Goal: Task Accomplishment & Management: Manage account settings

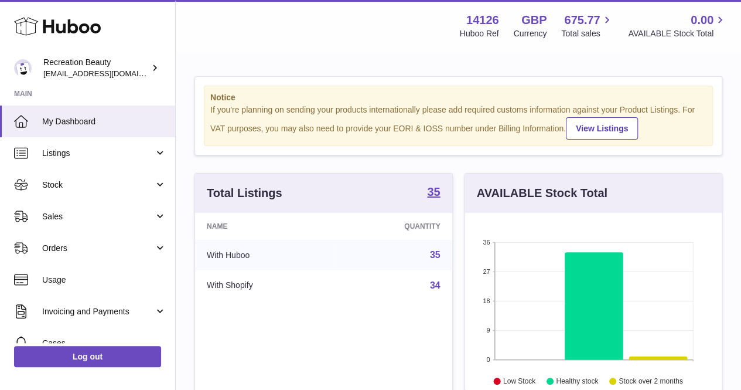
scroll to position [183, 257]
click at [128, 216] on span "Sales" at bounding box center [98, 216] width 112 height 11
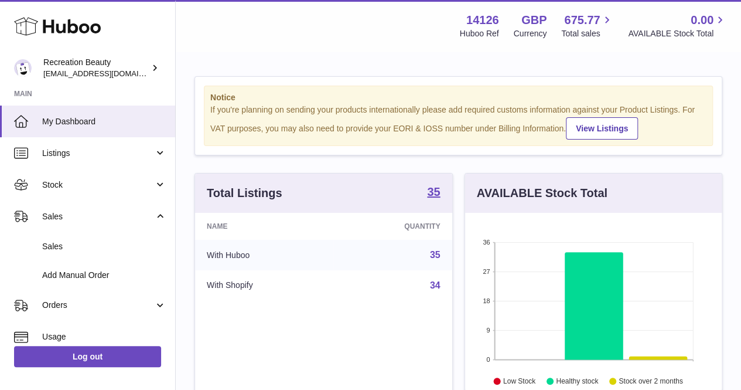
click at [121, 181] on span "Stock" at bounding box center [98, 184] width 112 height 11
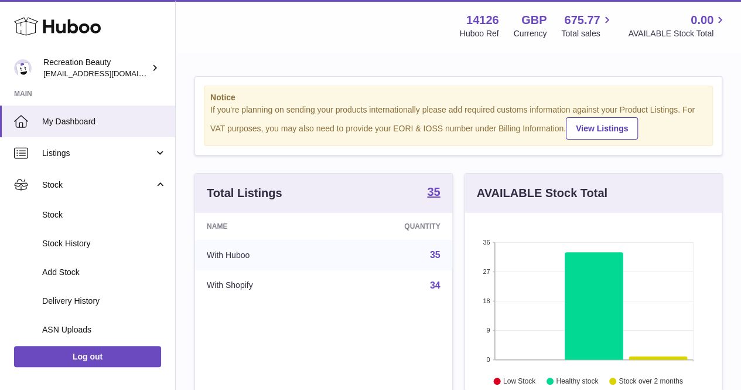
click at [122, 209] on span "Stock" at bounding box center [104, 214] width 124 height 11
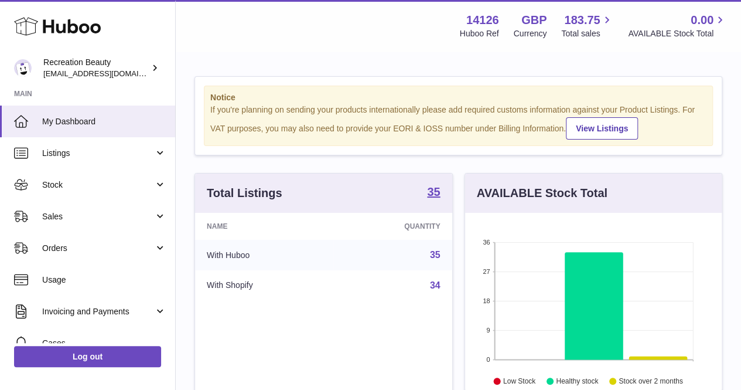
scroll to position [183, 257]
click at [124, 182] on span "Stock" at bounding box center [98, 184] width 112 height 11
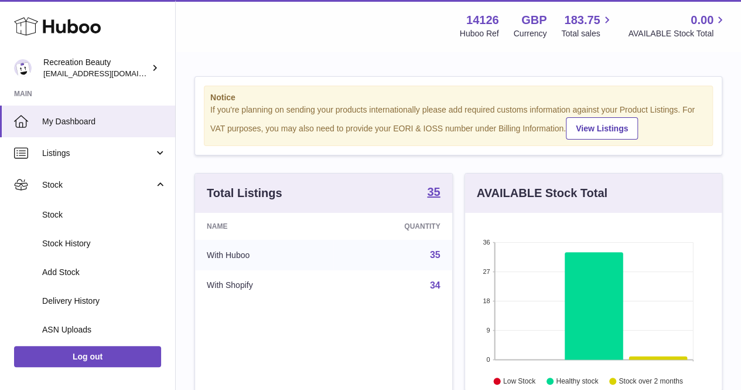
click at [125, 219] on span "Stock" at bounding box center [104, 214] width 124 height 11
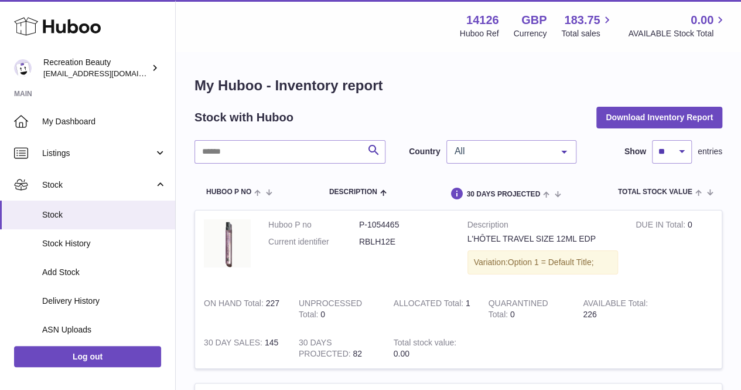
click at [464, 152] on span "All" at bounding box center [502, 151] width 101 height 12
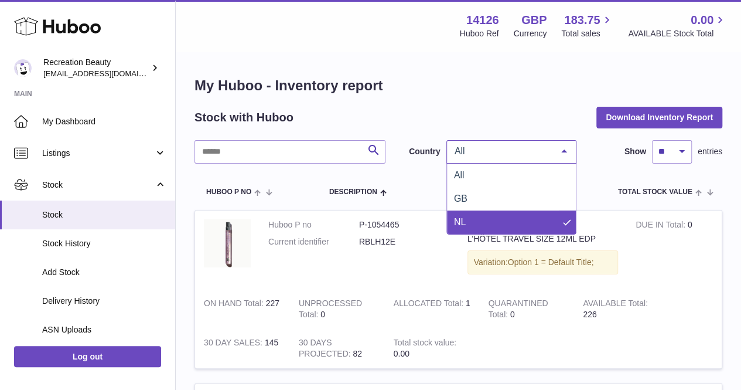
click at [498, 229] on span "NL" at bounding box center [511, 221] width 129 height 23
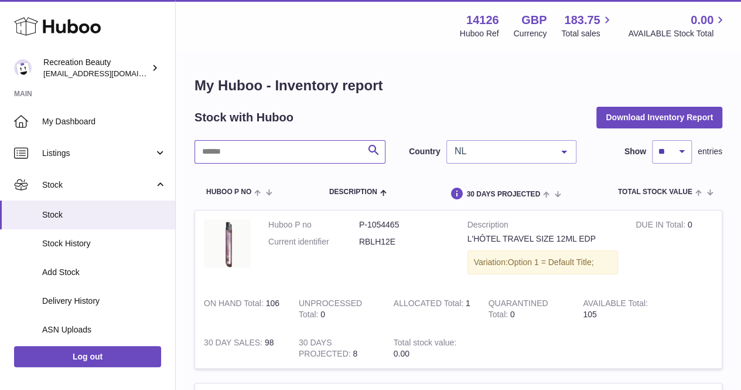
click at [325, 158] on input "text" at bounding box center [290, 151] width 191 height 23
type input "******"
click at [134, 69] on span "[EMAIL_ADDRESS][DOMAIN_NAME]" at bounding box center [107, 73] width 129 height 9
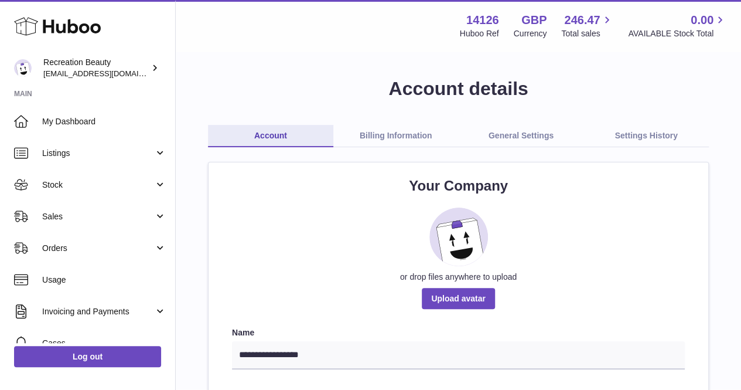
click at [384, 137] on link "Billing Information" at bounding box center [395, 136] width 125 height 22
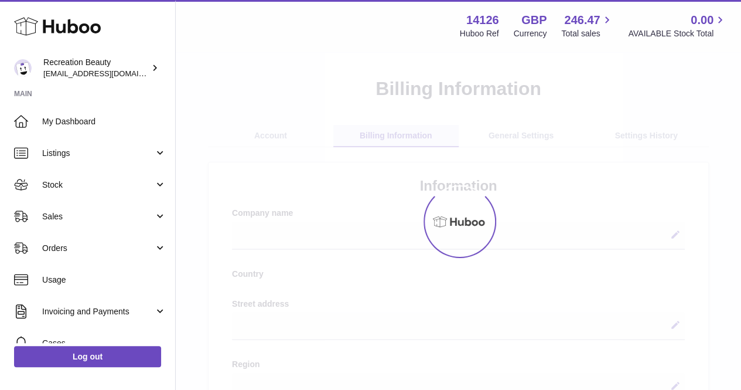
select select
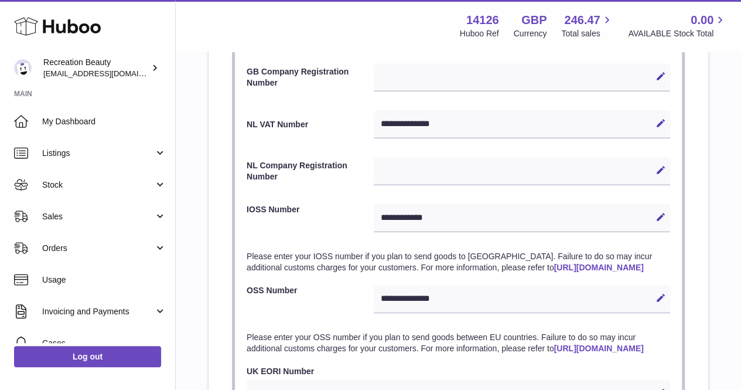
scroll to position [607, 0]
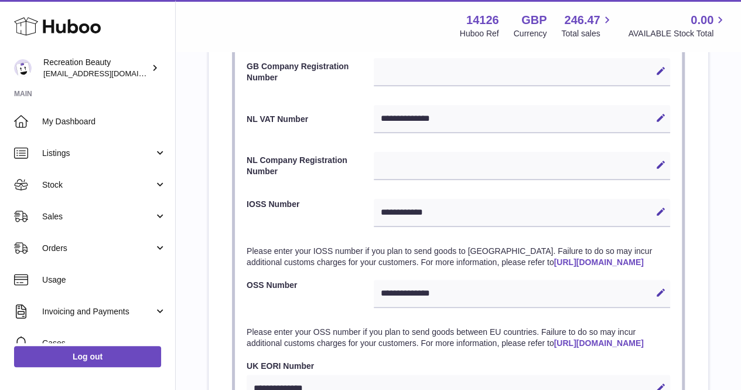
drag, startPoint x: 456, startPoint y: 120, endPoint x: 386, endPoint y: 122, distance: 70.4
click at [386, 122] on div "**********" at bounding box center [522, 119] width 297 height 28
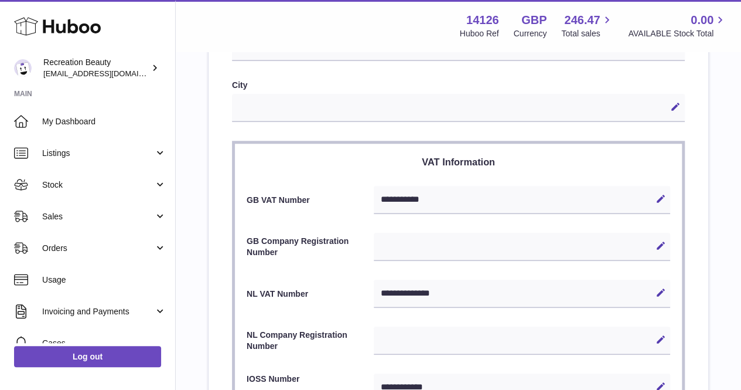
scroll to position [465, 0]
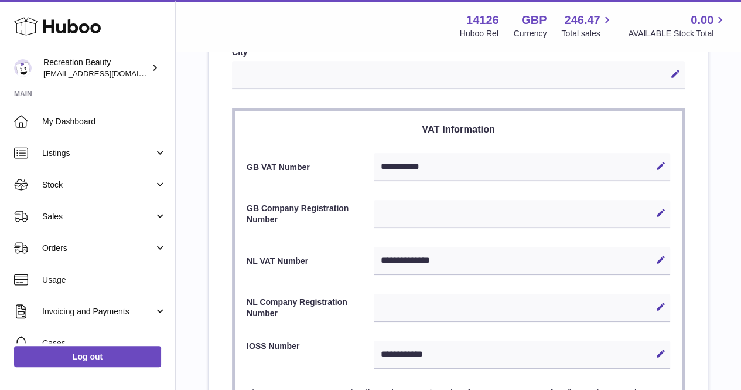
click at [90, 188] on span "Stock" at bounding box center [98, 184] width 112 height 11
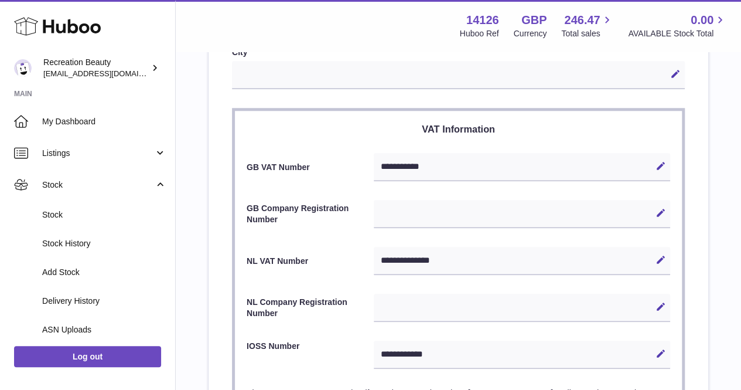
scroll to position [202, 0]
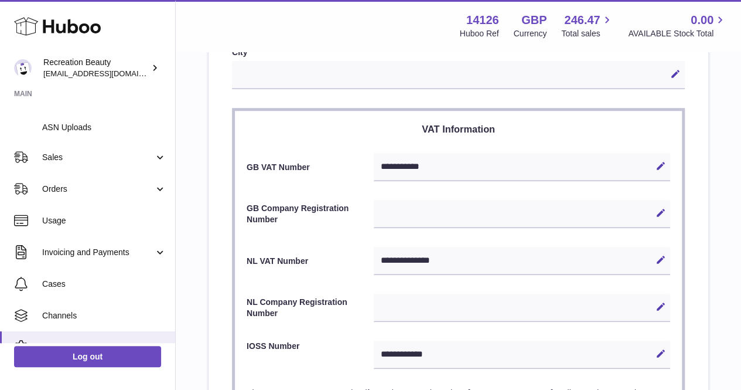
click at [100, 159] on span "Sales" at bounding box center [98, 157] width 112 height 11
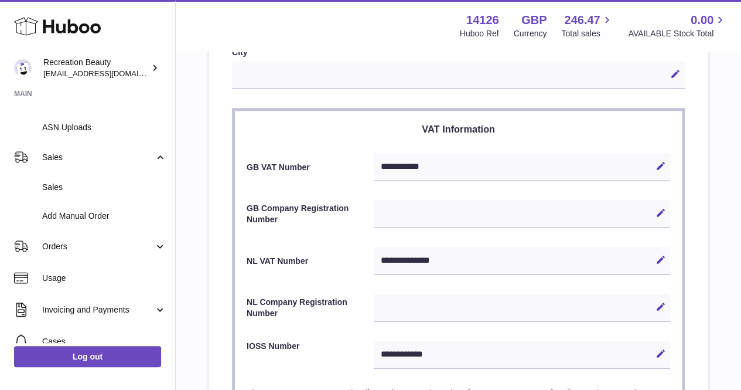
click at [100, 189] on span "Sales" at bounding box center [104, 187] width 124 height 11
click at [339, 42] on div "Menu Huboo 14126 Huboo Ref GBP Currency 246.47 Total sales 0.00 AVAILABLE Stock…" at bounding box center [459, 26] width 566 height 52
